Goal: Information Seeking & Learning: Learn about a topic

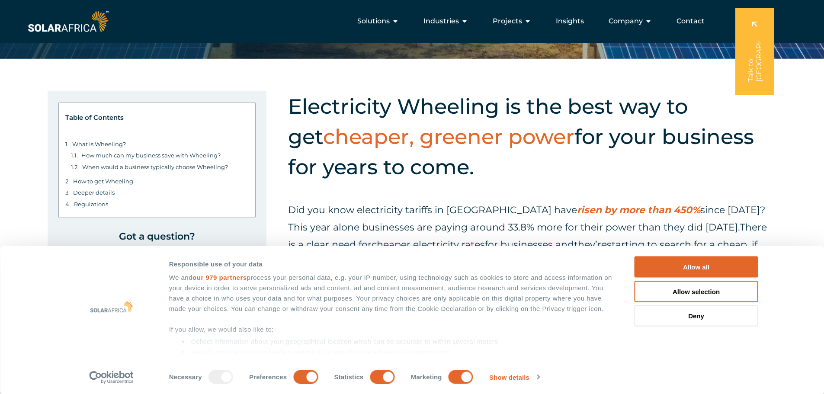
scroll to position [216, 0]
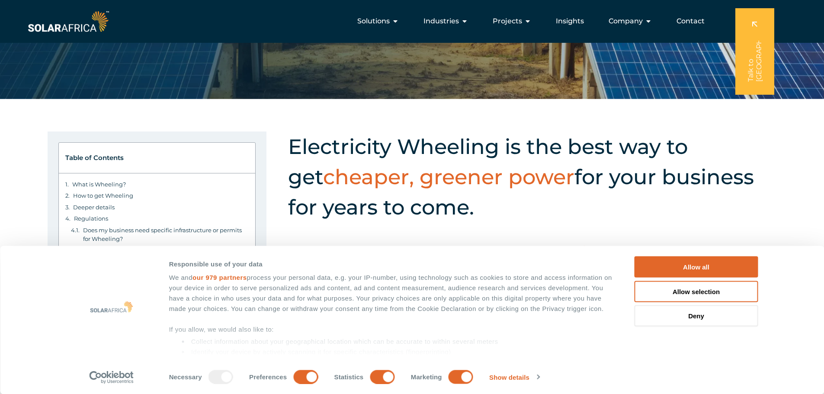
drag, startPoint x: 289, startPoint y: 142, endPoint x: 461, endPoint y: 209, distance: 185.0
click at [461, 209] on h2 "Electricity Wheeling is the best way to get cheaper, greener power for your bus…" at bounding box center [531, 177] width 486 height 91
copy h2 "Electricity Wheeling is the best way to get cheaper, greener power for your bus…"
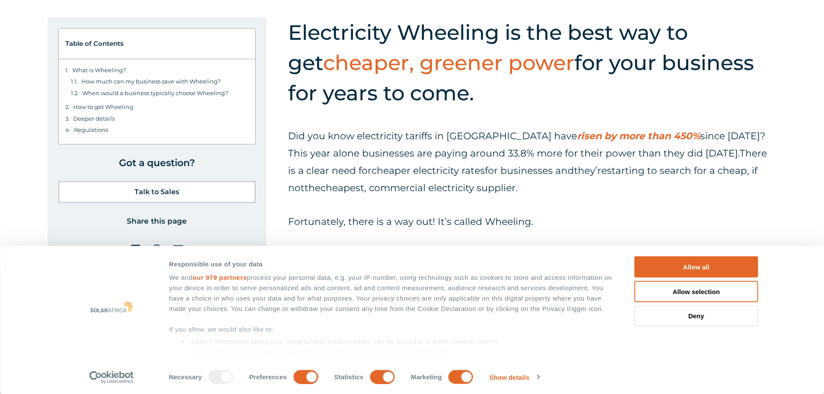
scroll to position [346, 0]
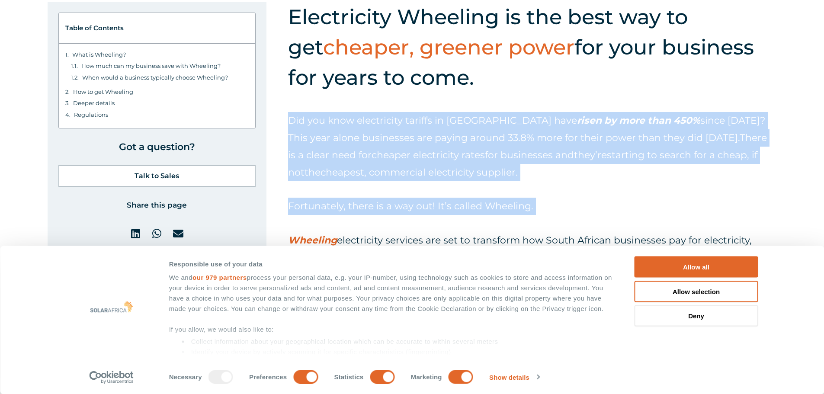
drag, startPoint x: 289, startPoint y: 119, endPoint x: 548, endPoint y: 191, distance: 269.4
click at [569, 200] on div "Did you know electricity tariffs in South Africa have risen by more than 450% s…" at bounding box center [531, 215] width 486 height 206
copy div "Did you know electricity tariffs in South Africa have risen by more than 450% s…"
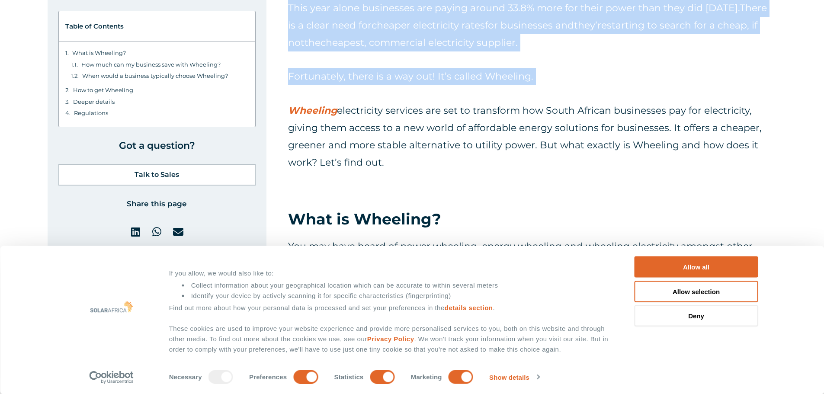
scroll to position [519, 0]
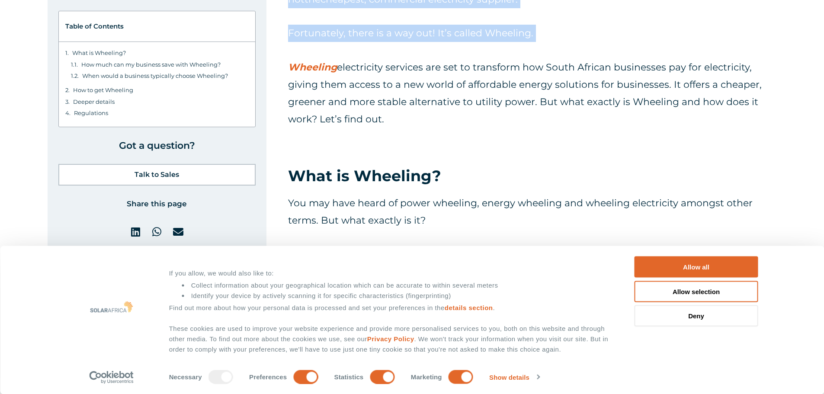
drag, startPoint x: 387, startPoint y: 120, endPoint x: 280, endPoint y: 59, distance: 122.9
click at [289, 59] on p "Wheeling electricity services are set to transform how South African businesses…" at bounding box center [531, 93] width 486 height 69
copy p "Wheeling electricity services are set to transform how South African businesses…"
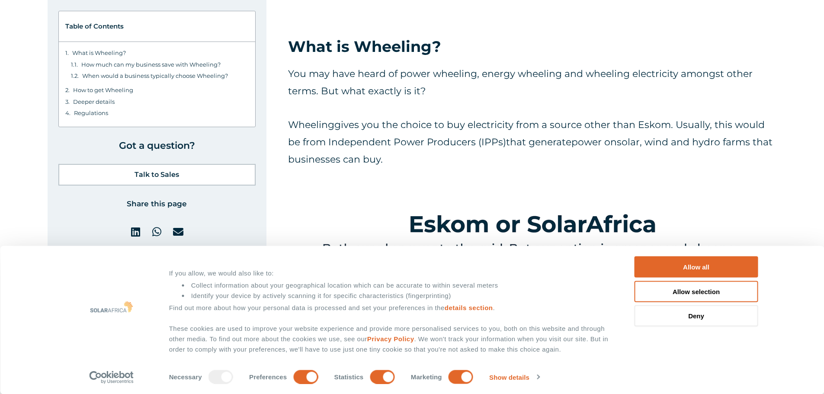
scroll to position [649, 0]
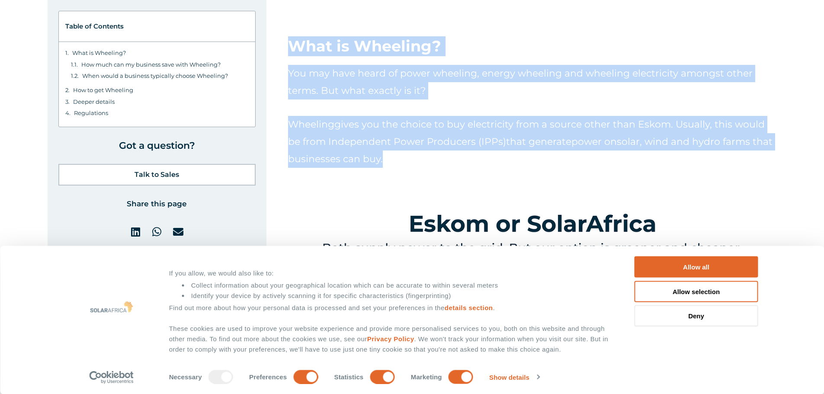
drag, startPoint x: 295, startPoint y: 55, endPoint x: 418, endPoint y: 161, distance: 162.6
copy div "What is Wheeling? You may have heard of power wheeling, energy wheeling and whe…"
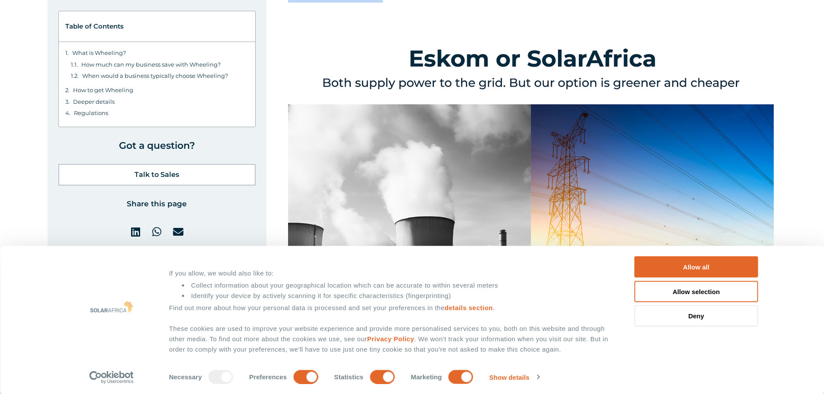
scroll to position [822, 0]
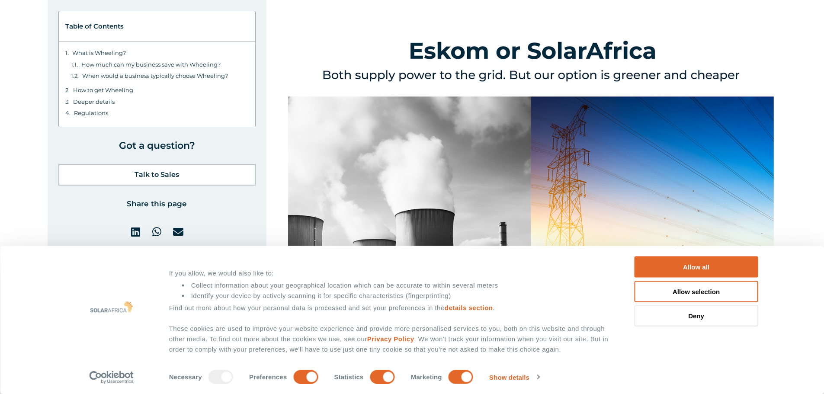
click at [742, 76] on img at bounding box center [531, 200] width 486 height 361
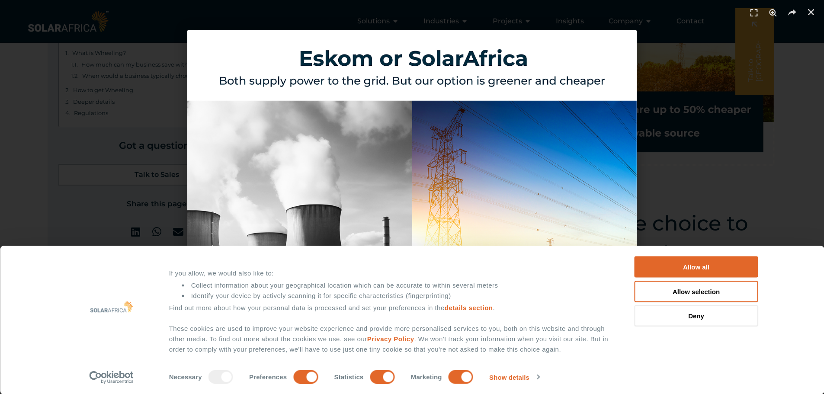
scroll to position [909, 0]
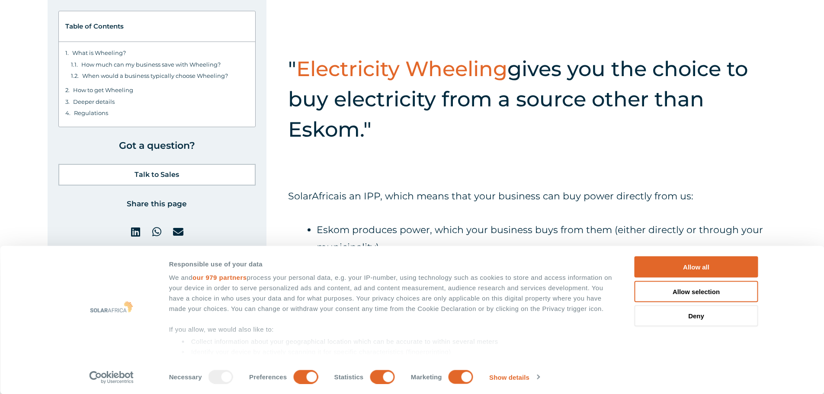
scroll to position [1212, 0]
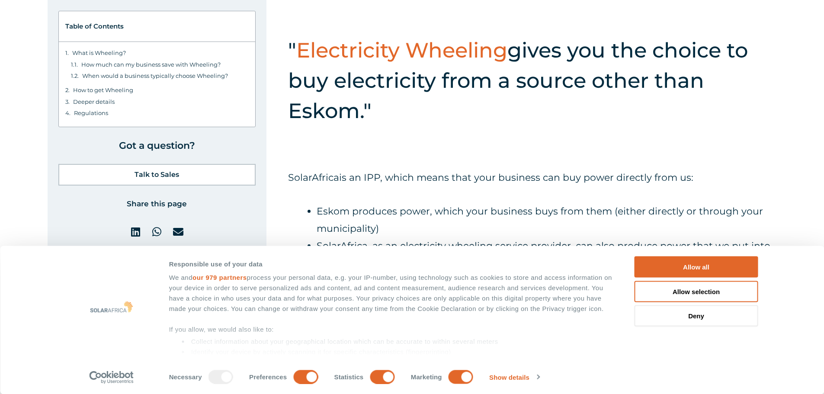
drag, startPoint x: 288, startPoint y: 45, endPoint x: 377, endPoint y: 110, distance: 110.5
click at [377, 110] on h2 "" Electricity Wheeling gives you the choice to buy electricity from a source ot…" at bounding box center [531, 80] width 486 height 91
copy h2 "" Electricity Wheeling gives you the choice to buy electricity from a source ot…"
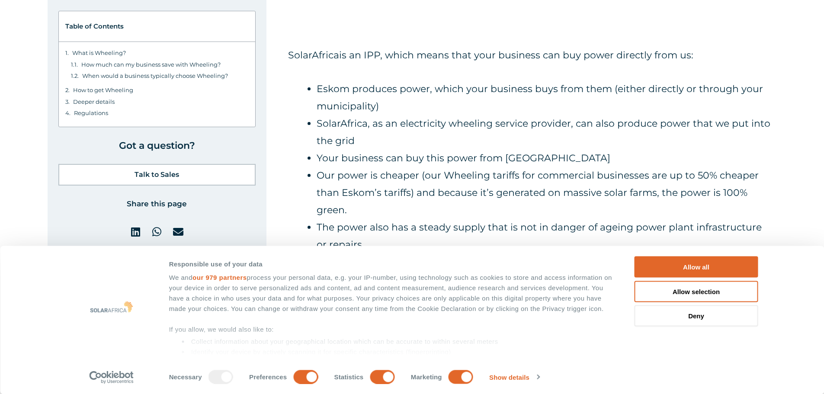
scroll to position [1341, 0]
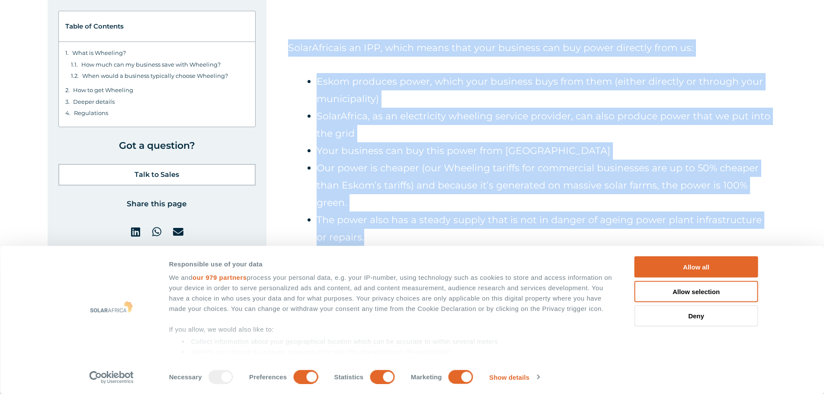
drag, startPoint x: 289, startPoint y: 46, endPoint x: 459, endPoint y: 190, distance: 222.9
click at [513, 233] on div "SolarAfrica is an IPP, which means that your business can buy power directly fr…" at bounding box center [531, 235] width 486 height 393
copy div "SolarAfrica is an IPP, which means that your business can buy power directly fr…"
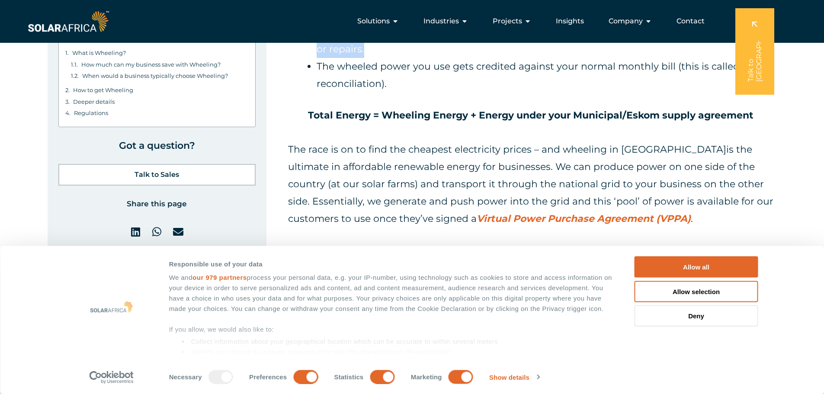
scroll to position [1515, 0]
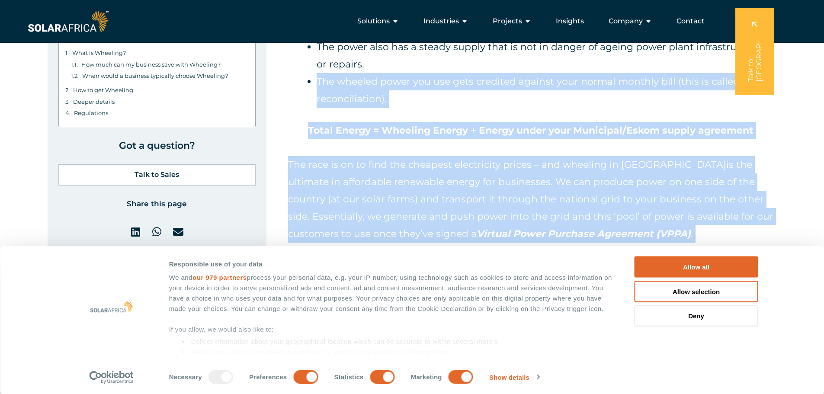
drag, startPoint x: 318, startPoint y: 80, endPoint x: 621, endPoint y: 232, distance: 339.8
click at [621, 232] on div "SolarAfrica is an IPP, which means that your business can buy power directly fr…" at bounding box center [531, 62] width 486 height 393
copy div "The wheeled power you use gets credited against your normal monthly bill (this …"
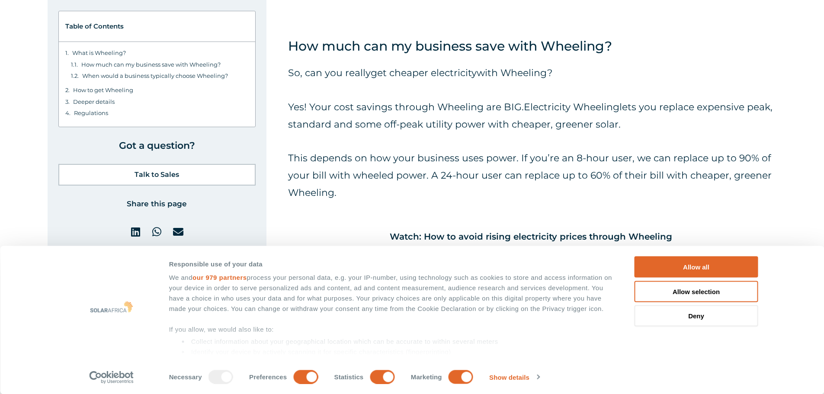
scroll to position [1774, 0]
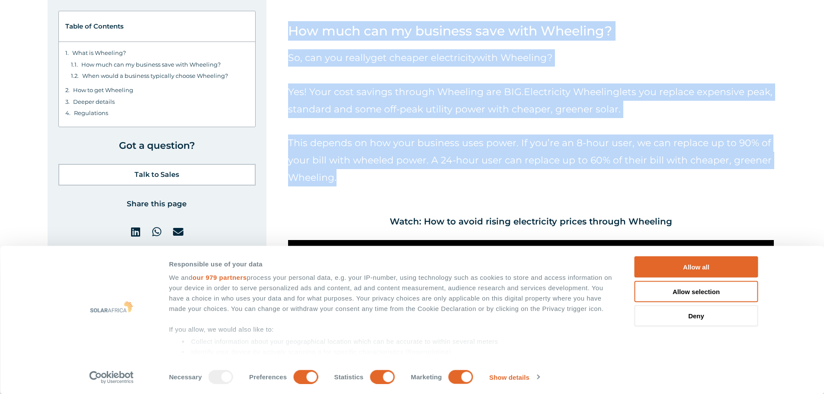
drag, startPoint x: 289, startPoint y: 29, endPoint x: 367, endPoint y: 185, distance: 174.6
copy div "How much can my business save with Wheeling? So, can you really get cheaper ele…"
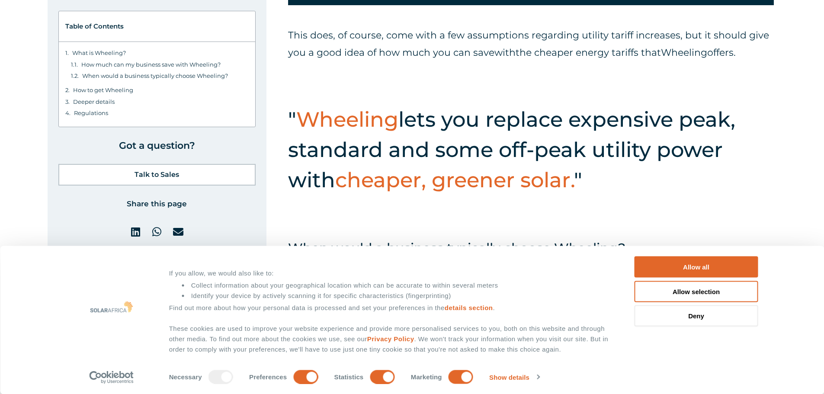
scroll to position [2683, 0]
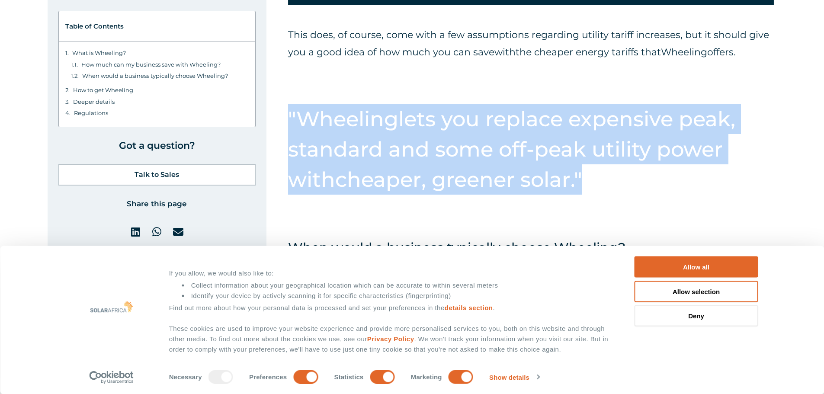
drag, startPoint x: 289, startPoint y: 113, endPoint x: 638, endPoint y: 200, distance: 360.2
click at [638, 200] on div "" Wheeling lets you replace expensive peak, standard and some off-peak utility …" at bounding box center [531, 158] width 486 height 143
copy h2 "" Wheeling lets you replace expensive peak, standard and some off-peak utility …"
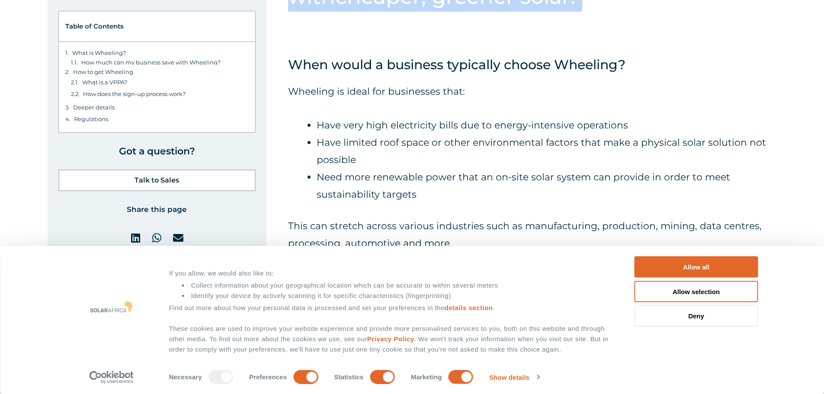
scroll to position [2899, 0]
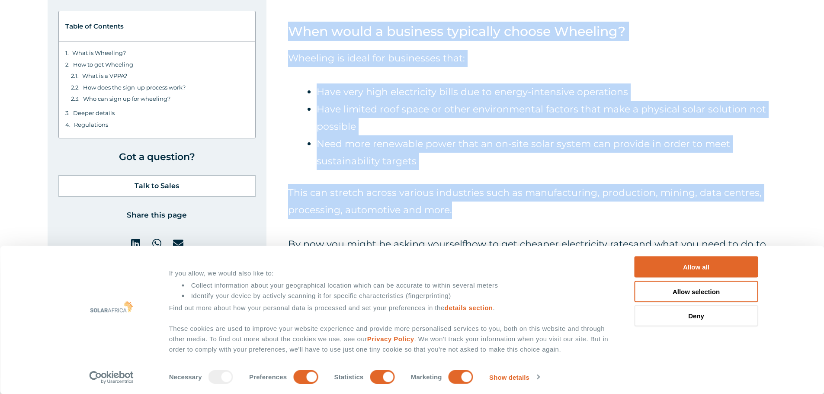
drag, startPoint x: 292, startPoint y: 37, endPoint x: 465, endPoint y: 207, distance: 242.4
click at [465, 207] on div "This does, of course, come with a few assumptions regarding utility tariff incr…" at bounding box center [531, 201] width 486 height 782
copy div "When would a business typically choose Wheeling? Wheeling is ideal for business…"
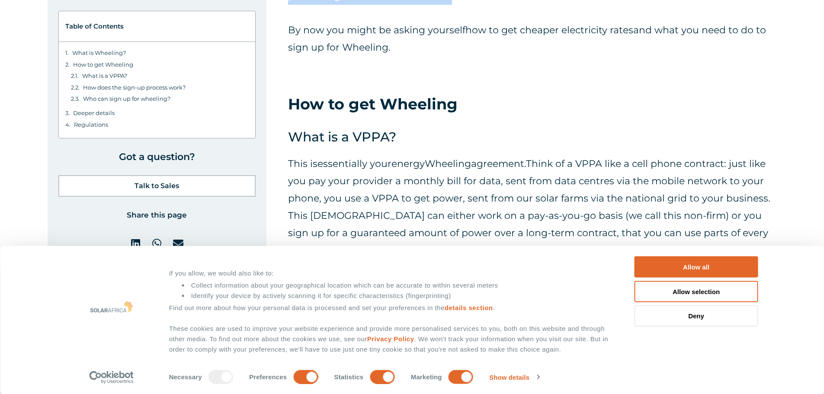
scroll to position [3116, 0]
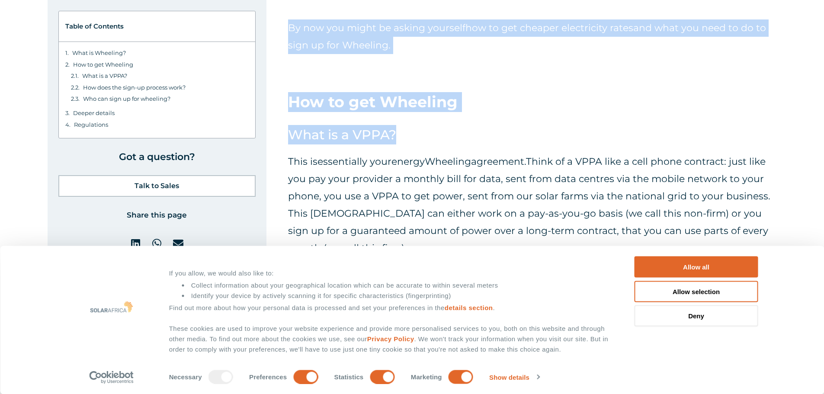
drag, startPoint x: 289, startPoint y: 27, endPoint x: 429, endPoint y: 134, distance: 175.7
copy div "By now you might be asking yourself how to get cheaper electricity rates and wh…"
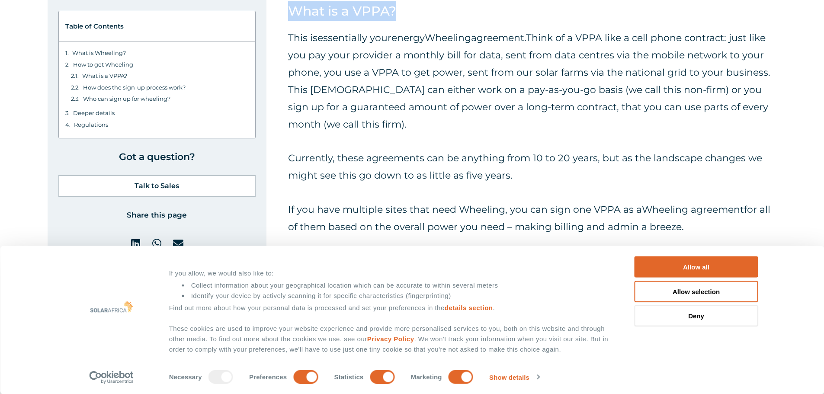
scroll to position [3246, 0]
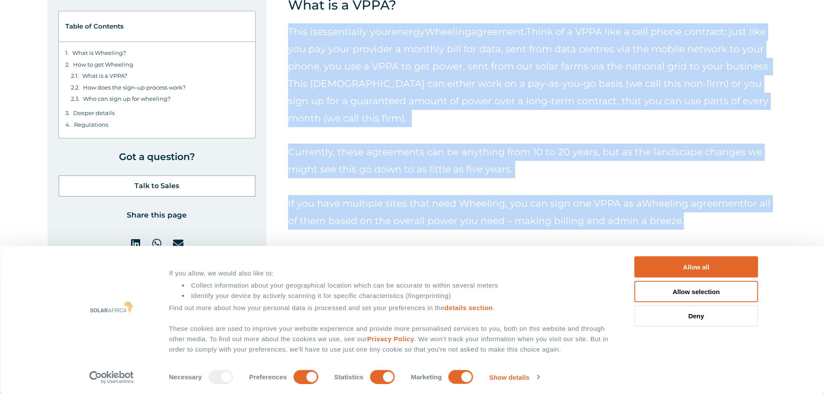
drag, startPoint x: 290, startPoint y: 29, endPoint x: 695, endPoint y: 222, distance: 448.3
click at [695, 222] on div "This is essentially your energy Wheeling agreement. Think of a VPPA like a cell…" at bounding box center [531, 134] width 486 height 223
copy div "This is essentially your energy Wheeling agreement. Think of a VPPA like a cell…"
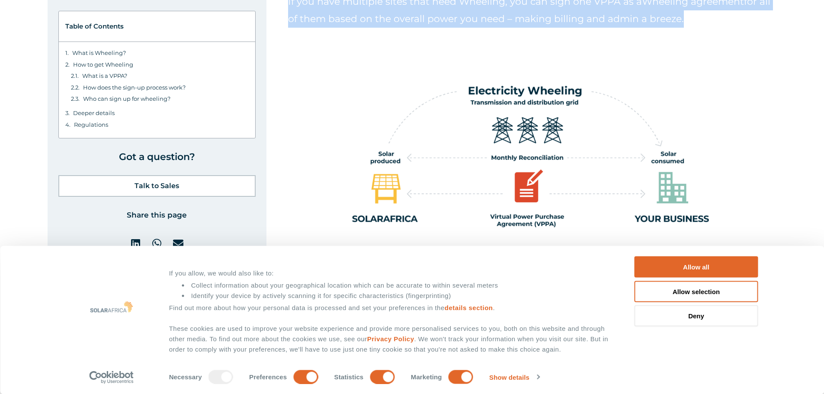
scroll to position [3462, 0]
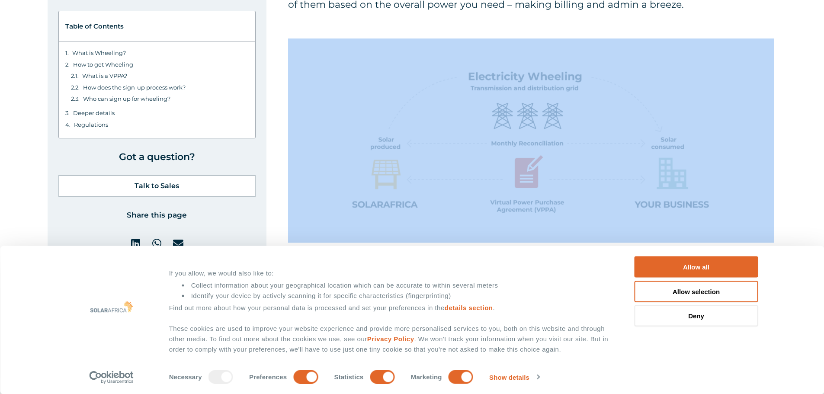
drag, startPoint x: 683, startPoint y: 6, endPoint x: 708, endPoint y: 125, distance: 121.7
copy div "for all of them based on the overall power you need – making billing and admin …"
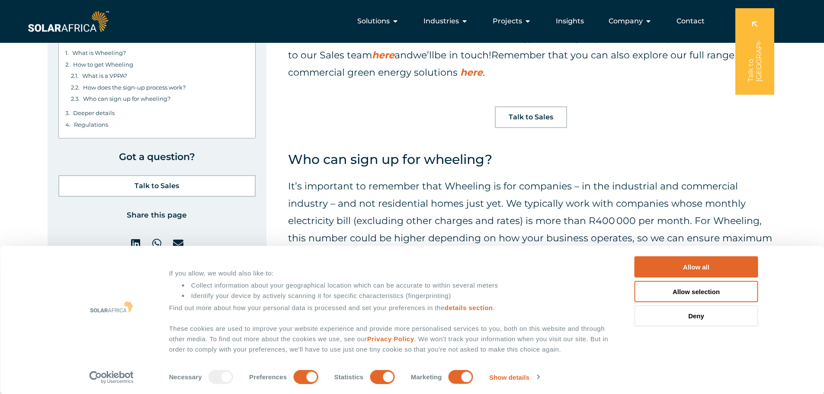
scroll to position [3981, 0]
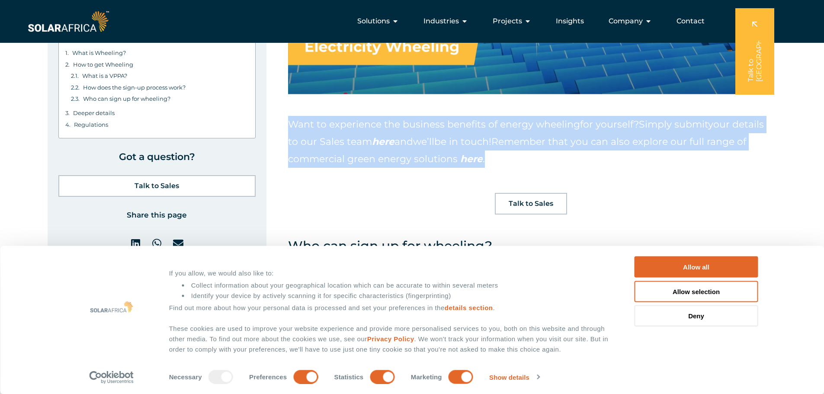
drag, startPoint x: 291, startPoint y: 122, endPoint x: 513, endPoint y: 164, distance: 225.4
click at [513, 164] on p "Want to experience the b usiness benefits of energy wheeling for yourself? Simp…" at bounding box center [531, 142] width 486 height 52
copy p "Want to experience the b usiness benefits of energy wheeling for yourself? Simp…"
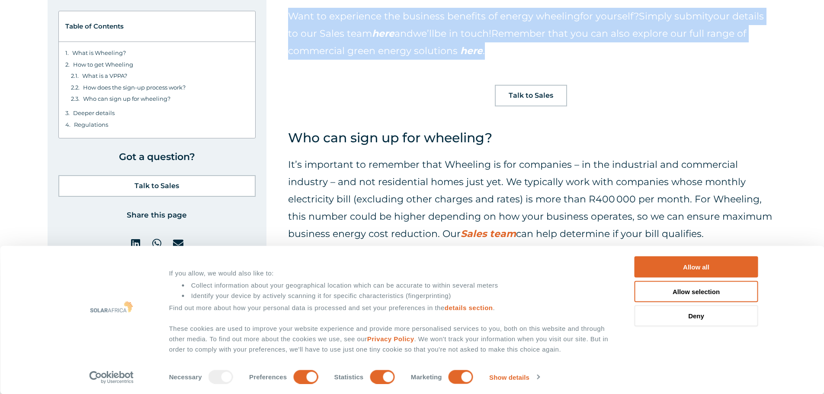
scroll to position [4198, 0]
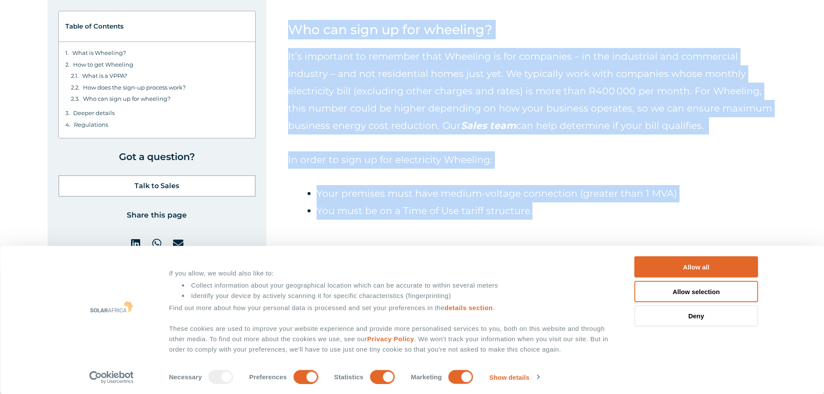
drag, startPoint x: 289, startPoint y: 27, endPoint x: 566, endPoint y: 210, distance: 332.3
click at [566, 210] on div "Want to experience the b usiness benefits of energy wheeling for yourself? Simp…" at bounding box center [531, 362] width 486 height 925
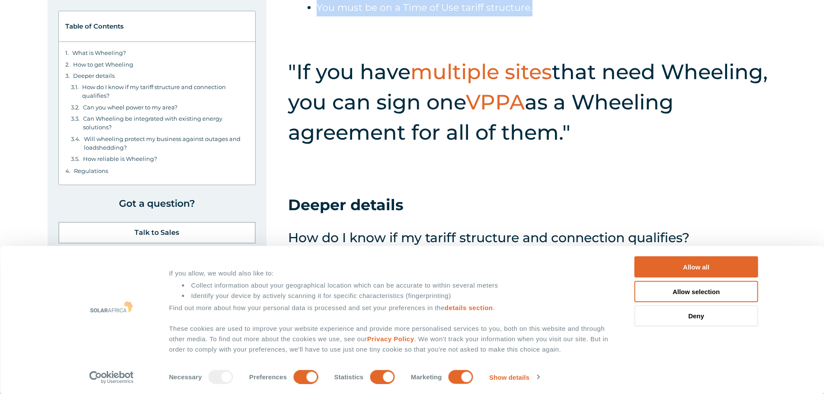
scroll to position [4414, 0]
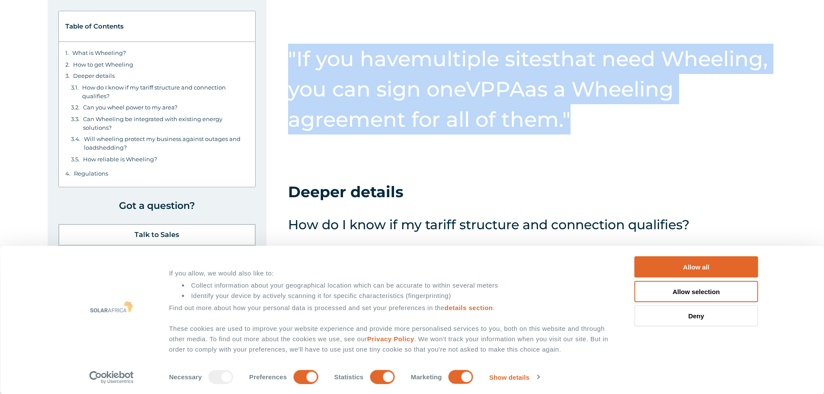
drag, startPoint x: 289, startPoint y: 50, endPoint x: 696, endPoint y: 116, distance: 412.9
click at [696, 116] on h2 ""If you have multiple sites that need Wheeling, you can sign one VPPA as a Whee…" at bounding box center [531, 89] width 486 height 91
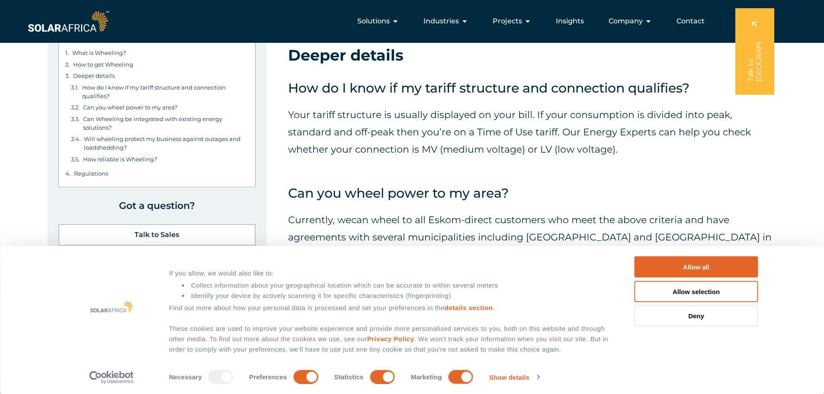
scroll to position [4544, 0]
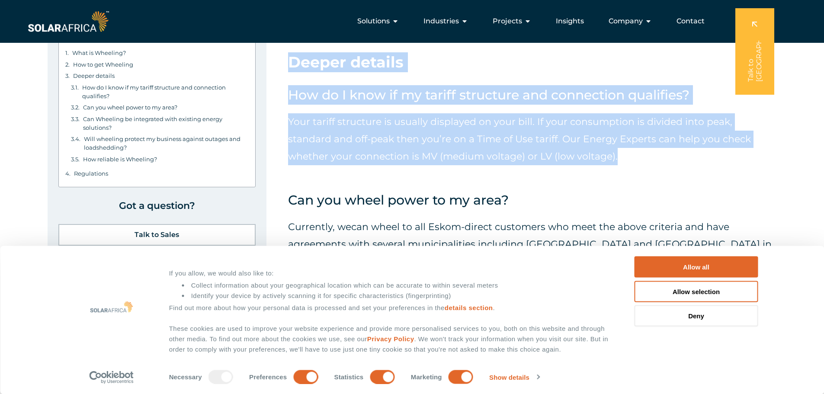
drag, startPoint x: 289, startPoint y: 61, endPoint x: 579, endPoint y: 159, distance: 306.0
click at [579, 159] on div "Want to experience the b usiness benefits of energy wheeling for yourself? Simp…" at bounding box center [531, 15] width 486 height 925
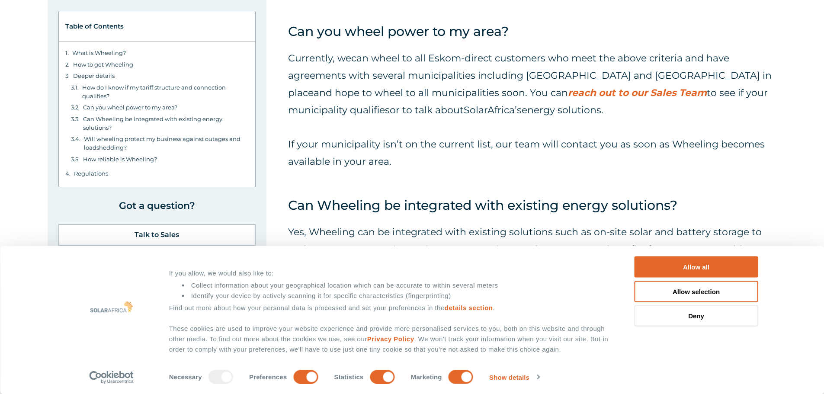
scroll to position [4717, 0]
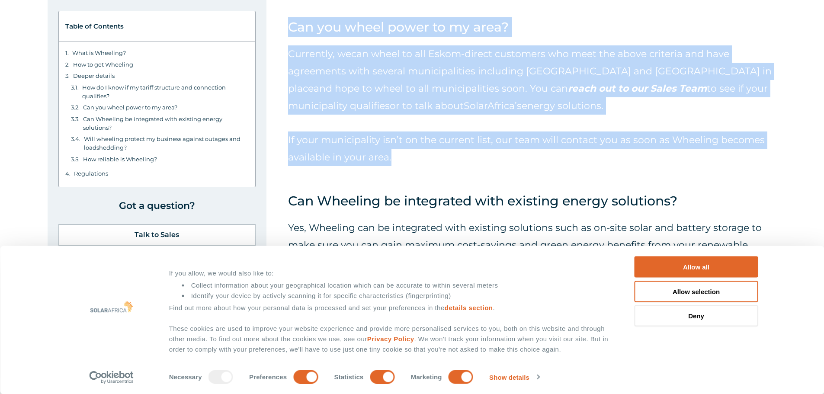
drag, startPoint x: 289, startPoint y: 24, endPoint x: 441, endPoint y: 162, distance: 205.9
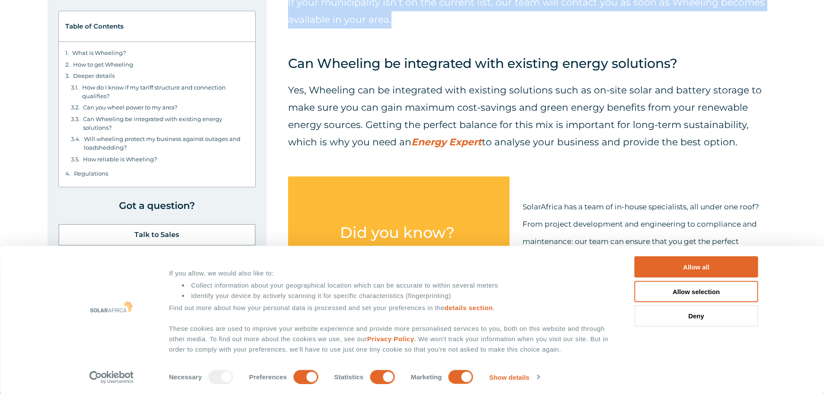
scroll to position [4890, 0]
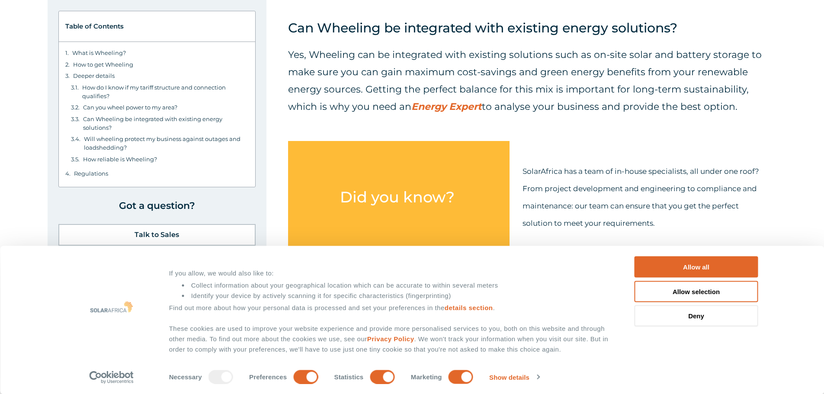
drag, startPoint x: 290, startPoint y: 27, endPoint x: 776, endPoint y: 126, distance: 496.8
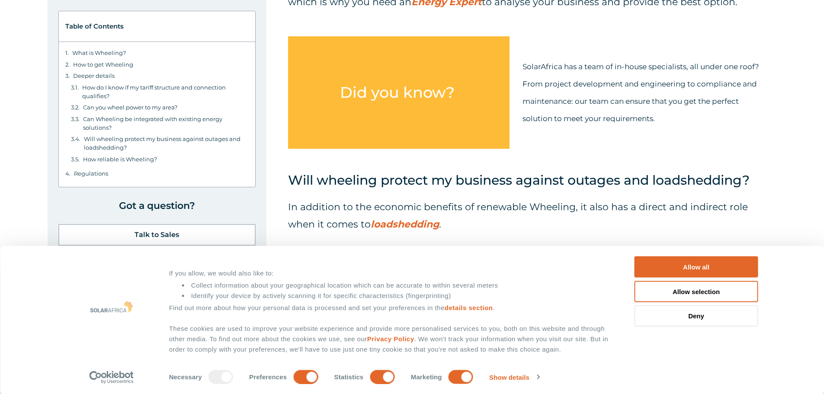
scroll to position [5020, 0]
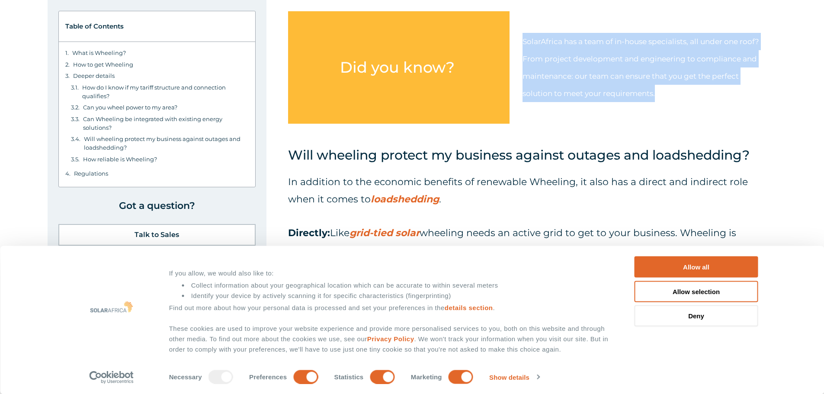
drag, startPoint x: 524, startPoint y: 39, endPoint x: 689, endPoint y: 93, distance: 173.3
click at [689, 93] on p "SolarAfrica has a team of in-house specialists, all under one roof? From projec…" at bounding box center [646, 67] width 247 height 69
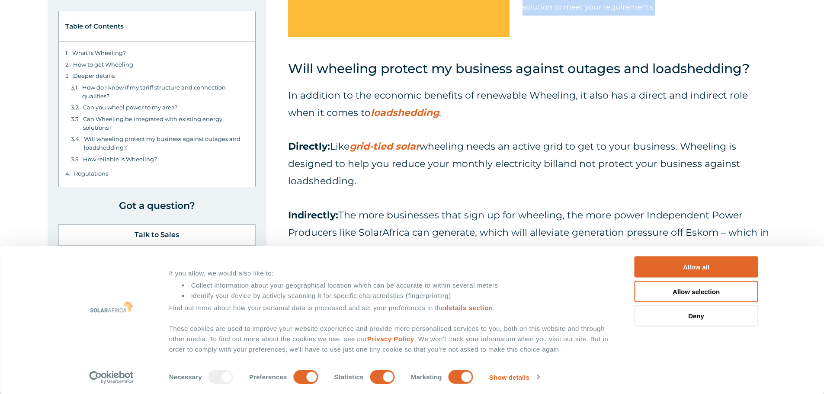
scroll to position [5150, 0]
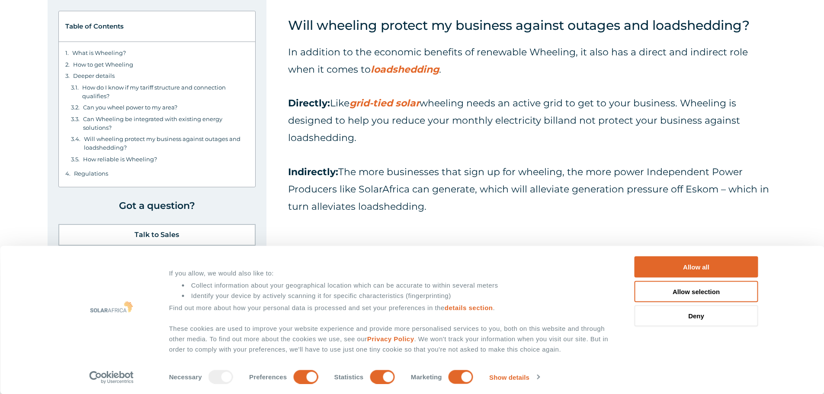
drag, startPoint x: 290, startPoint y: 23, endPoint x: 442, endPoint y: 207, distance: 238.8
click at [442, 207] on div "Will wheeling protect my business against outages and loadshedding? In addition…" at bounding box center [531, 124] width 486 height 217
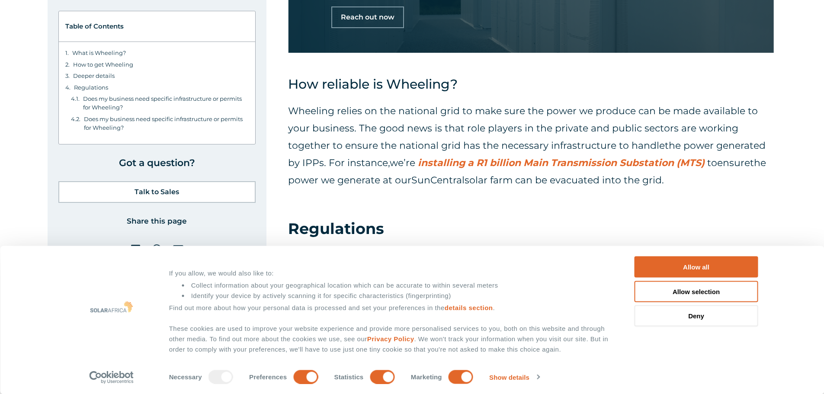
scroll to position [5496, 0]
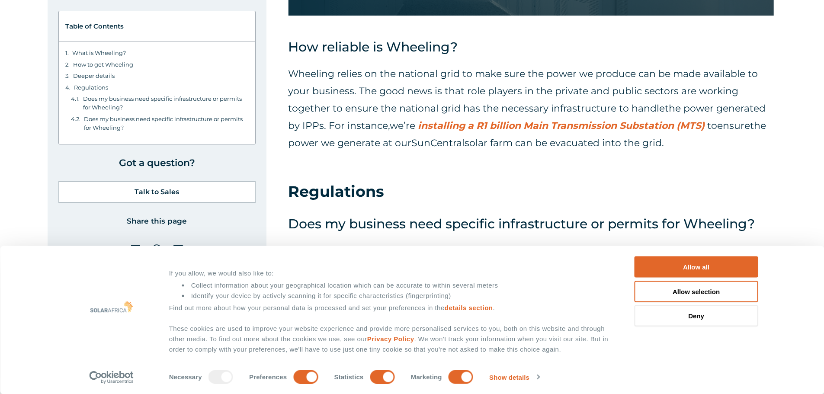
drag, startPoint x: 290, startPoint y: 42, endPoint x: 688, endPoint y: 155, distance: 414.7
click at [688, 155] on div "How reliable is Wheeling? Wheeling relies on the national grid to make sure the…" at bounding box center [531, 399] width 486 height 724
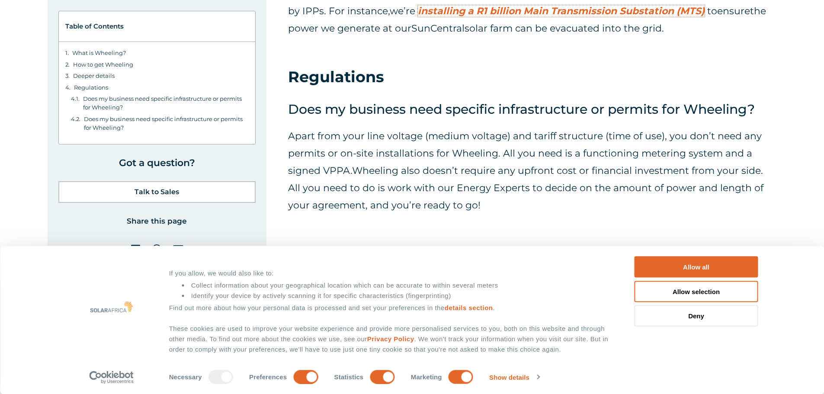
scroll to position [5626, 0]
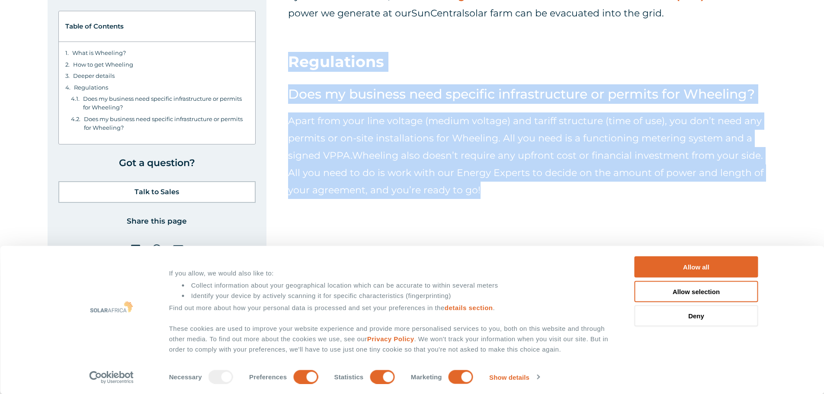
drag, startPoint x: 290, startPoint y: 61, endPoint x: 516, endPoint y: 204, distance: 267.8
click at [516, 204] on div "How reliable is Wheeling? Wheeling relies on the national grid to make sure the…" at bounding box center [531, 269] width 486 height 724
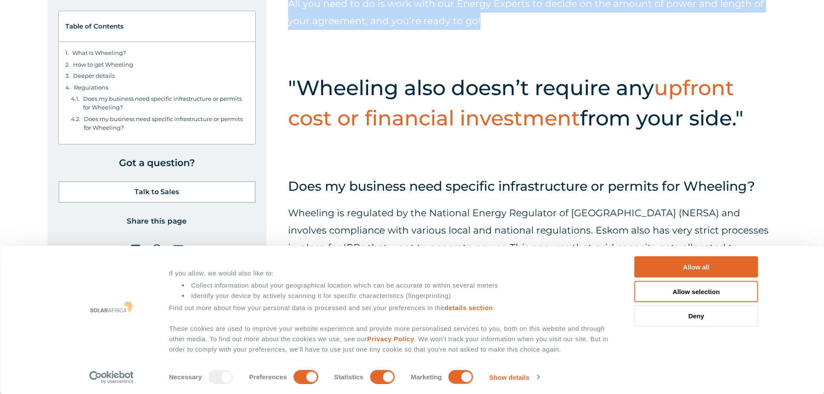
scroll to position [5799, 0]
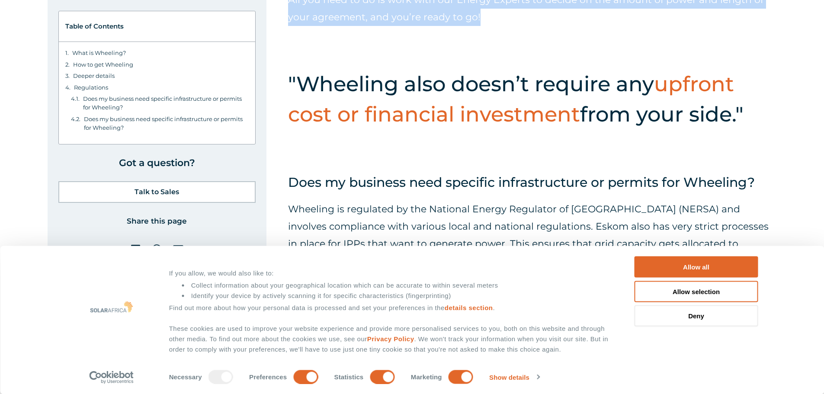
drag, startPoint x: 289, startPoint y: 78, endPoint x: 674, endPoint y: 110, distance: 386.0
click at [765, 110] on h2 ""Wheeling also doesn’t require any upfront cost or financial investment from yo…" at bounding box center [531, 99] width 486 height 61
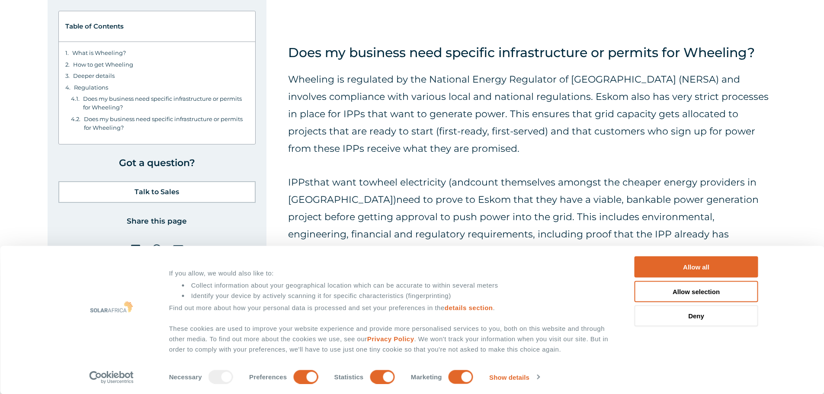
scroll to position [5972, 0]
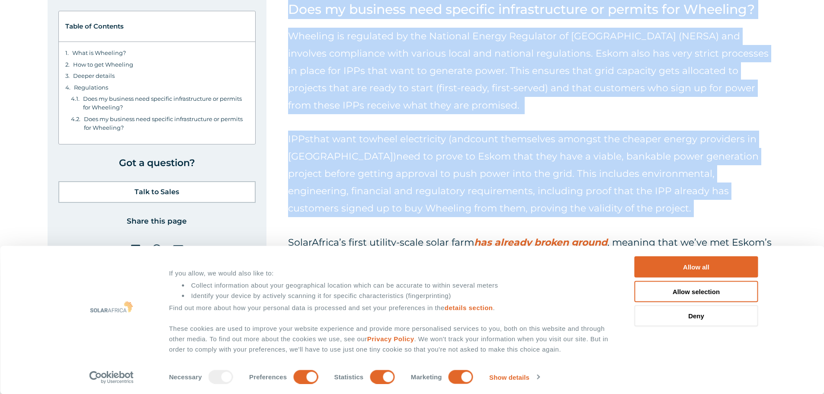
drag, startPoint x: 290, startPoint y: 6, endPoint x: 634, endPoint y: 210, distance: 399.5
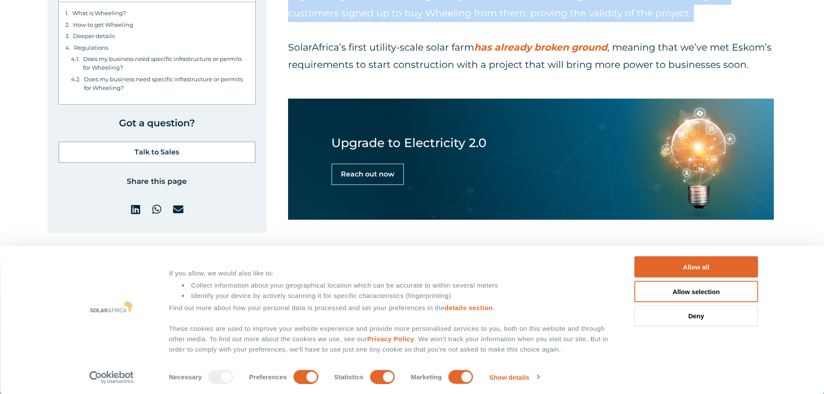
scroll to position [6188, 0]
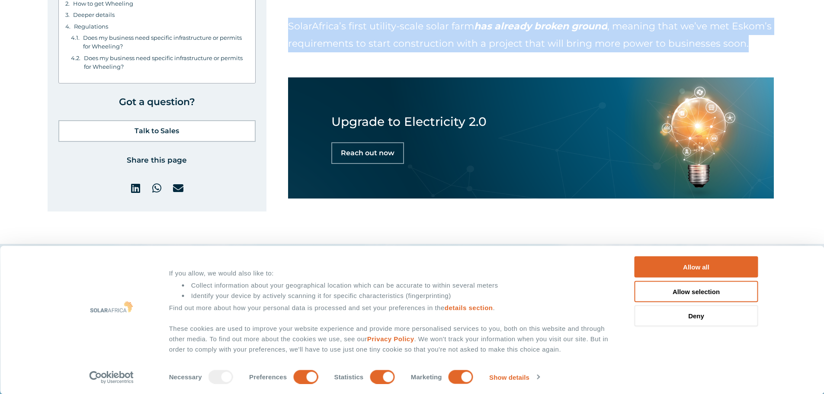
drag, startPoint x: 289, startPoint y: 24, endPoint x: 759, endPoint y: 45, distance: 470.0
click at [759, 45] on p "SolarAfrica’s first utility-scale solar farm has already broken ground , meanin…" at bounding box center [531, 35] width 486 height 35
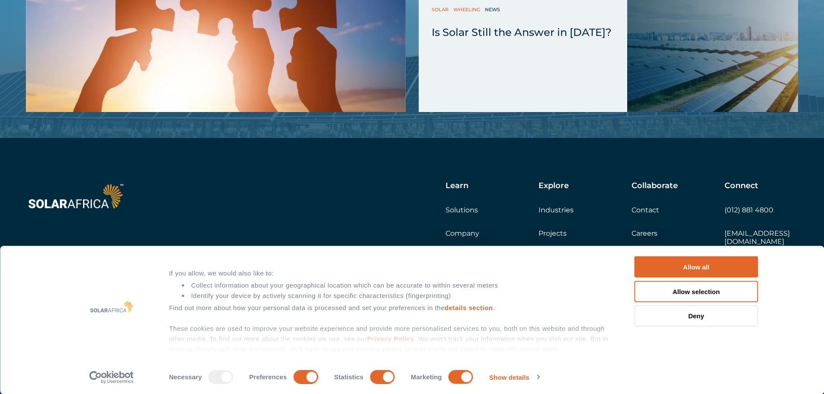
scroll to position [67, 0]
